Goal: Task Accomplishment & Management: Use online tool/utility

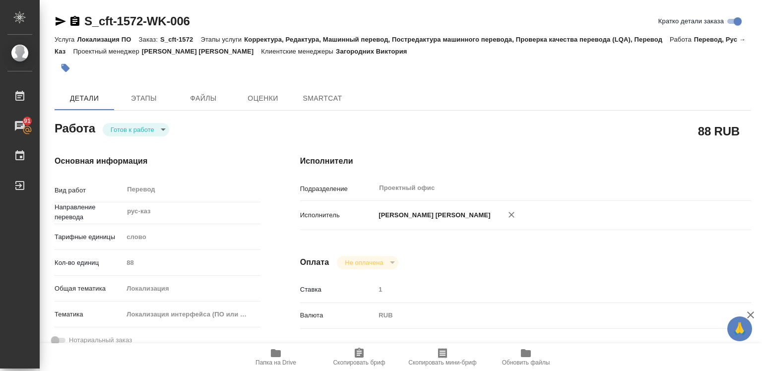
type textarea "x"
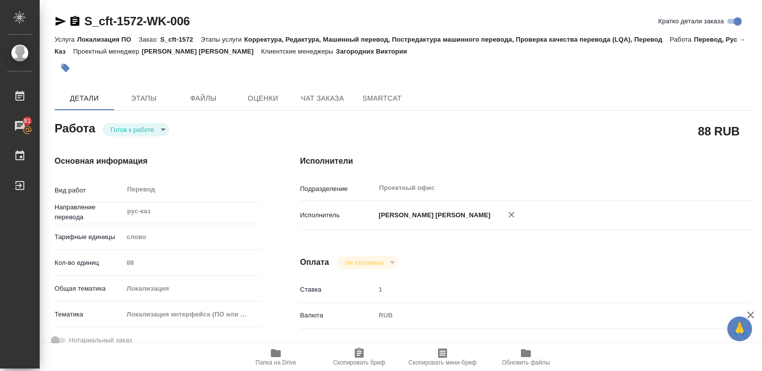
type textarea "x"
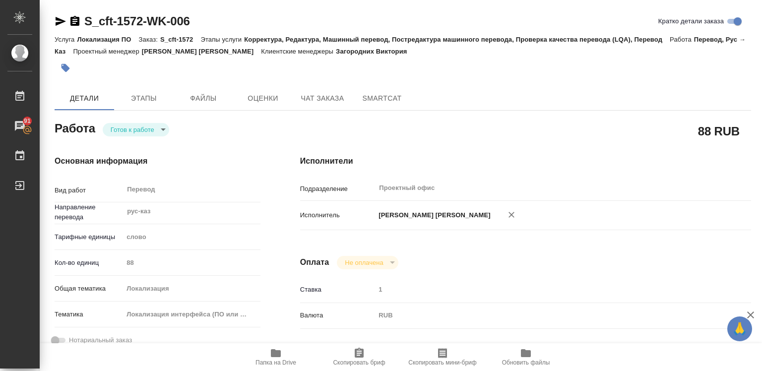
type textarea "x"
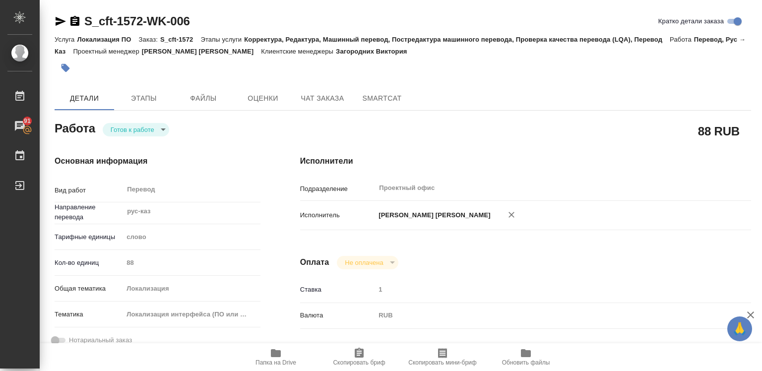
type textarea "x"
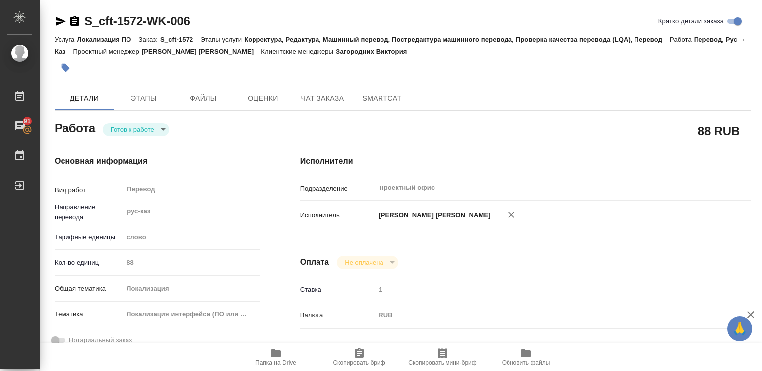
type textarea "x"
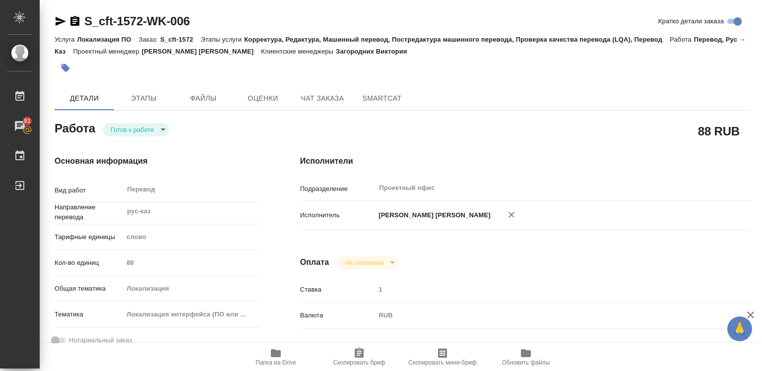
type textarea "x"
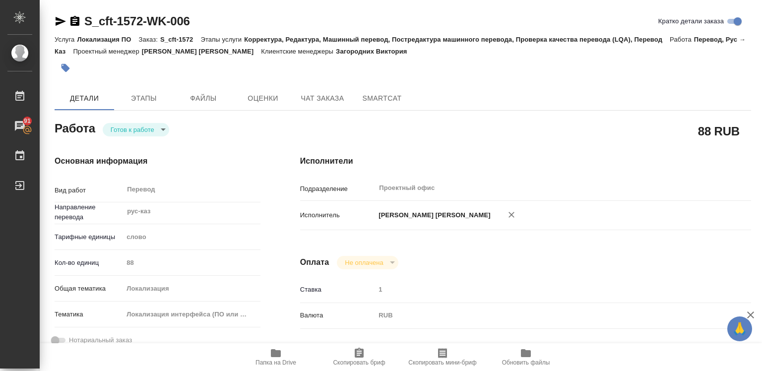
type textarea "x"
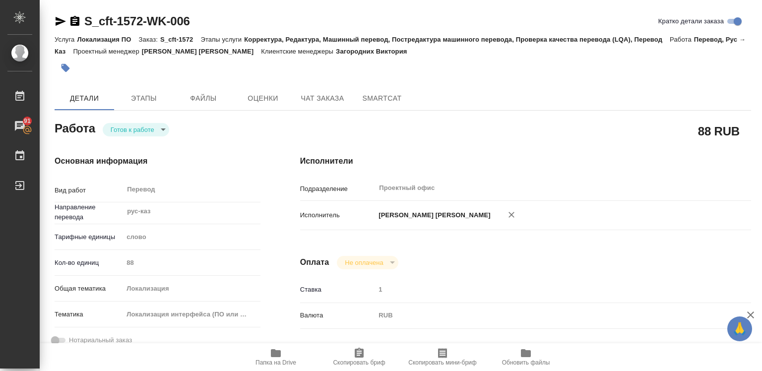
type textarea "x"
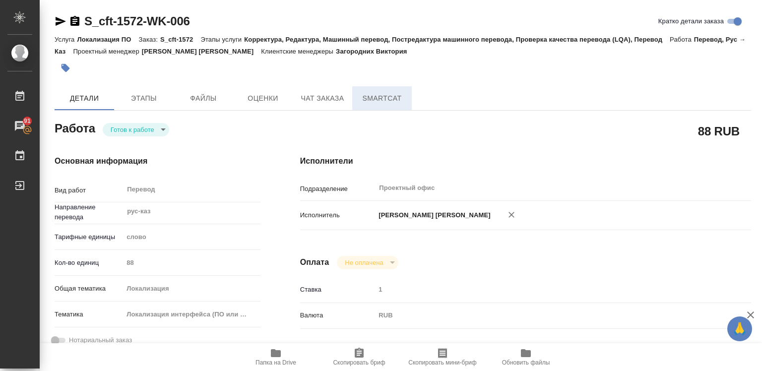
click at [382, 93] on span "SmartCat" at bounding box center [382, 98] width 48 height 12
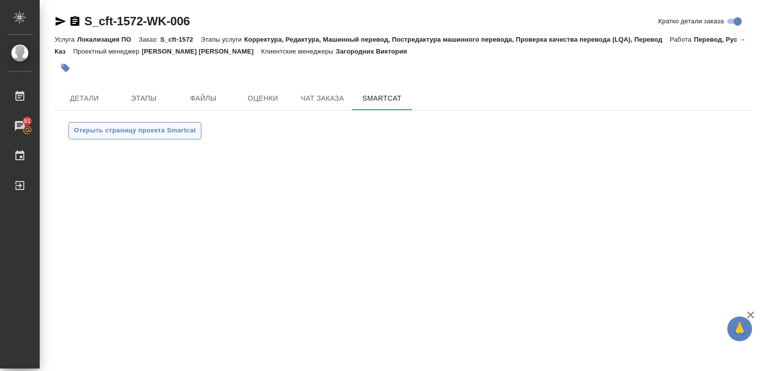
click at [129, 131] on span "Открыть страницу проекта Smartcat" at bounding box center [135, 130] width 122 height 11
